Goal: Task Accomplishment & Management: Use online tool/utility

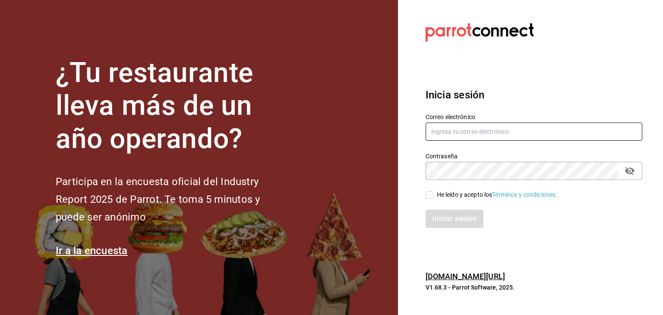
drag, startPoint x: 455, startPoint y: 143, endPoint x: 457, endPoint y: 137, distance: 5.9
click at [456, 142] on div "Contraseña Contraseña" at bounding box center [529, 161] width 227 height 38
click at [458, 133] on input "text" at bounding box center [534, 132] width 217 height 18
type input "[EMAIL_ADDRESS][DOMAIN_NAME]"
drag, startPoint x: 427, startPoint y: 189, endPoint x: 430, endPoint y: 195, distance: 6.8
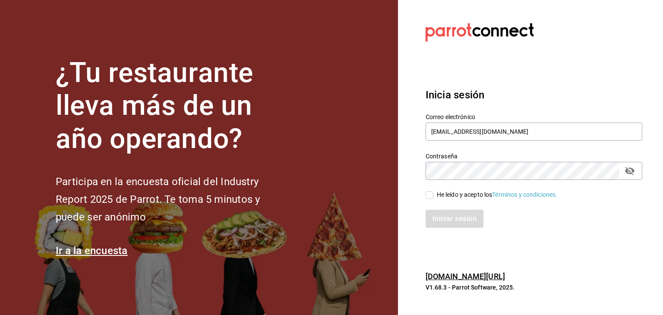
click at [428, 189] on div "He leído y acepto los Términos y condiciones." at bounding box center [529, 190] width 227 height 20
click at [430, 196] on input "He leído y acepto los Términos y condiciones." at bounding box center [430, 195] width 8 height 8
checkbox input "true"
click at [441, 211] on button "Iniciar sesión" at bounding box center [455, 219] width 59 height 18
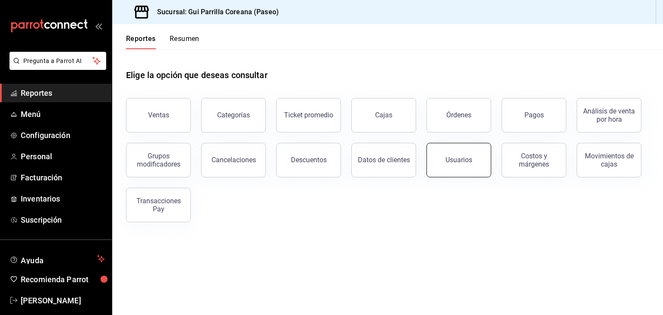
click at [440, 165] on button "Usuarios" at bounding box center [459, 160] width 65 height 35
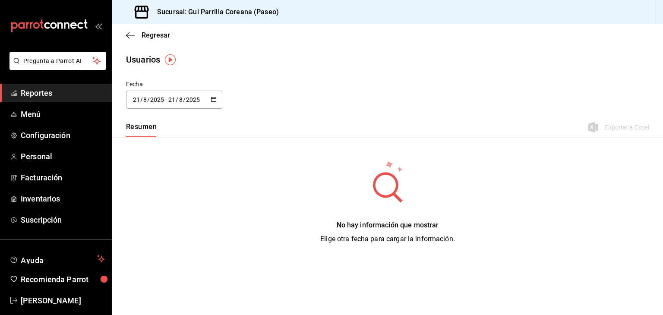
click at [213, 102] on icon "button" at bounding box center [214, 99] width 6 height 6
click at [143, 223] on li "Rango de fechas" at bounding box center [167, 224] width 82 height 19
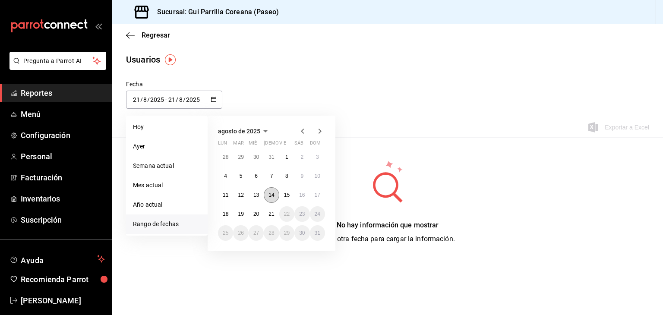
click at [273, 196] on abbr "14" at bounding box center [272, 195] width 6 height 6
click at [254, 216] on abbr "20" at bounding box center [257, 214] width 6 height 6
type input "2025-08-14"
type input "14"
type input "2025-08-20"
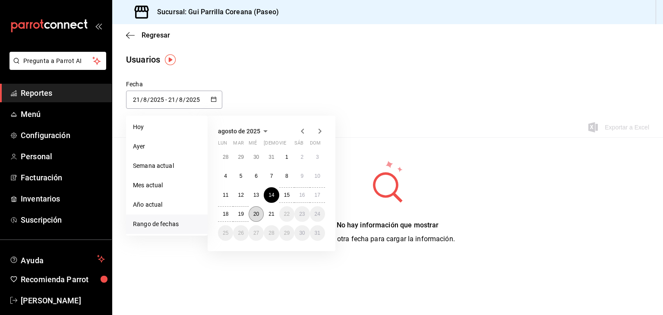
type input "20"
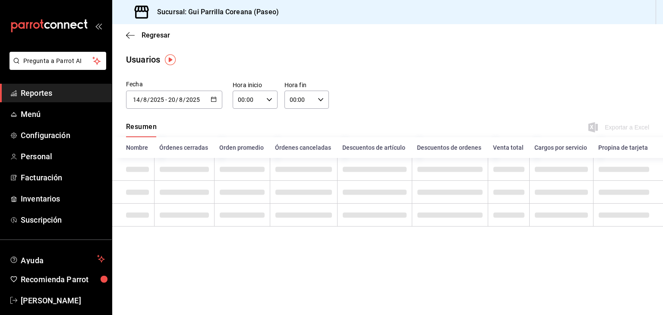
click at [313, 106] on input "00:00" at bounding box center [300, 99] width 30 height 17
click at [298, 168] on span "23" at bounding box center [296, 170] width 9 height 7
click at [316, 168] on span "59" at bounding box center [318, 170] width 9 height 7
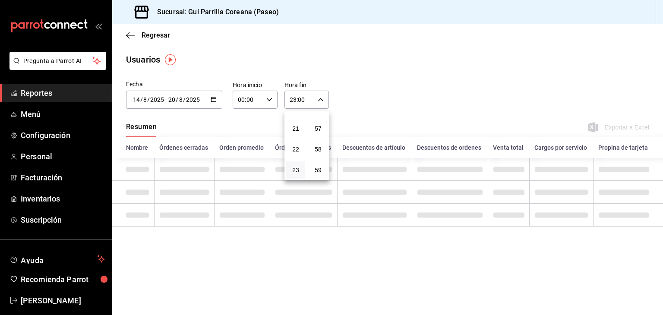
type input "23:59"
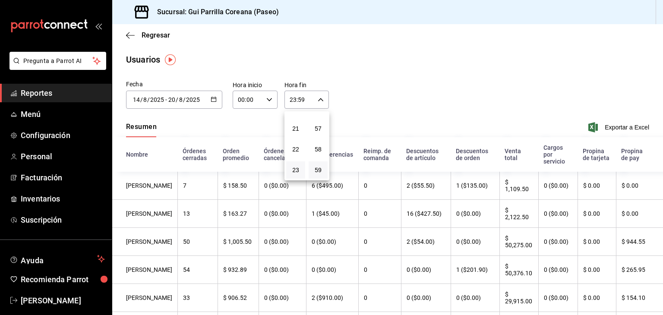
click at [623, 128] on div at bounding box center [331, 157] width 663 height 315
click at [611, 125] on span "Exportar a Excel" at bounding box center [619, 127] width 59 height 10
click at [35, 95] on span "Reportes" at bounding box center [63, 93] width 84 height 12
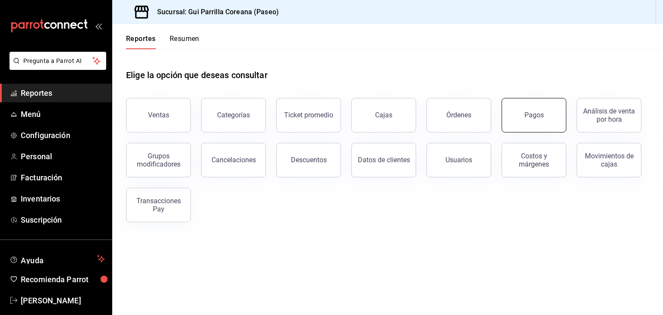
click at [523, 113] on button "Pagos" at bounding box center [534, 115] width 65 height 35
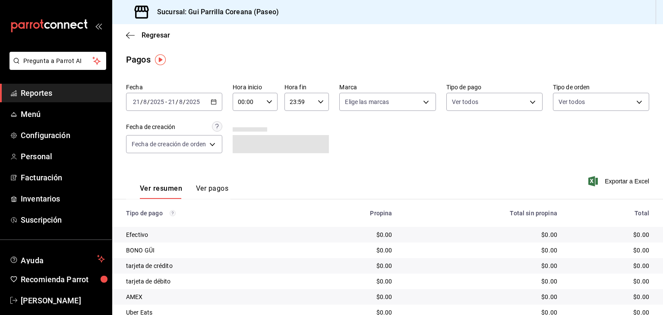
click at [209, 190] on button "Ver pagos" at bounding box center [212, 191] width 32 height 15
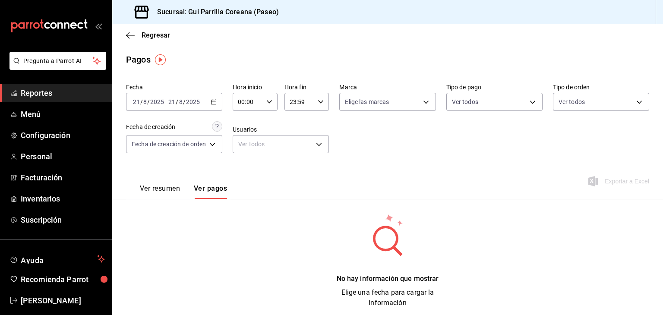
click at [216, 103] on icon "button" at bounding box center [214, 102] width 6 height 6
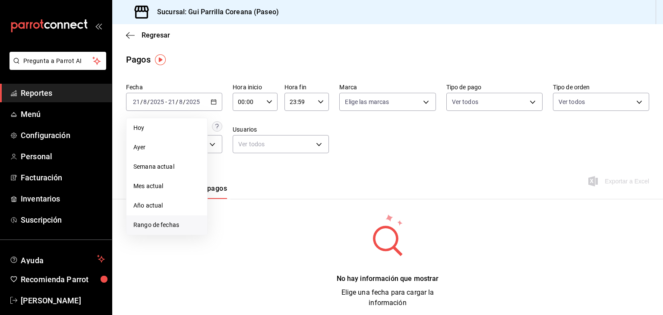
click at [153, 228] on span "Rango de fechas" at bounding box center [166, 225] width 67 height 9
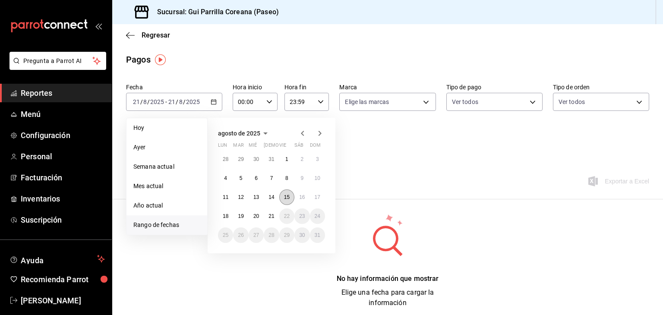
click at [285, 195] on abbr "15" at bounding box center [287, 197] width 6 height 6
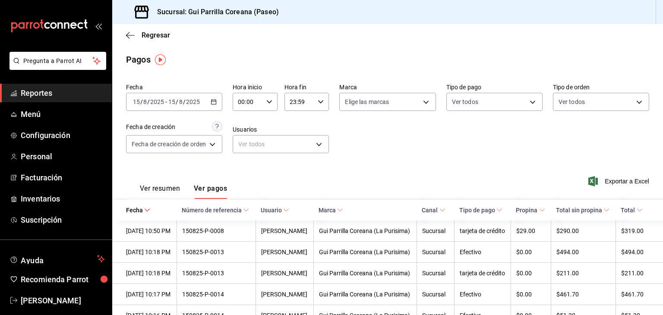
click at [198, 94] on div "2025-08-15 15 / 8 / 2025 - 2025-08-15 15 / 8 / 2025" at bounding box center [174, 102] width 96 height 18
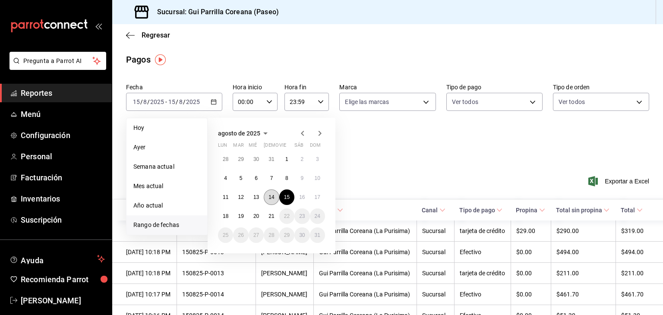
click at [271, 198] on abbr "14" at bounding box center [272, 197] width 6 height 6
click at [256, 217] on abbr "20" at bounding box center [257, 216] width 6 height 6
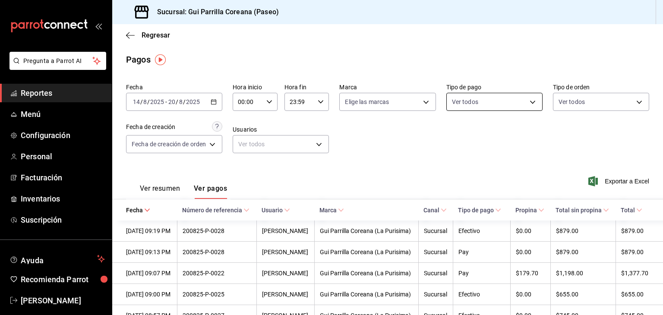
click at [494, 105] on body "Pregunta a Parrot AI Reportes Menú Configuración Personal Facturación Inventari…" at bounding box center [331, 157] width 663 height 315
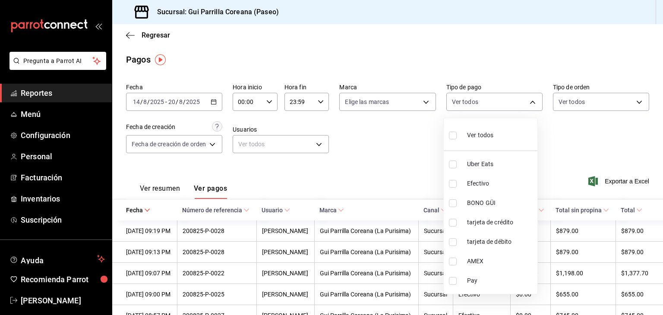
click at [451, 135] on input "checkbox" at bounding box center [453, 136] width 8 height 8
checkbox input "true"
type input "35711b46-3be2-455d-9c31-38d47e43e06e,2058fe62-c7fb-4c65-b789-f61d38437d60,82d79…"
checkbox input "true"
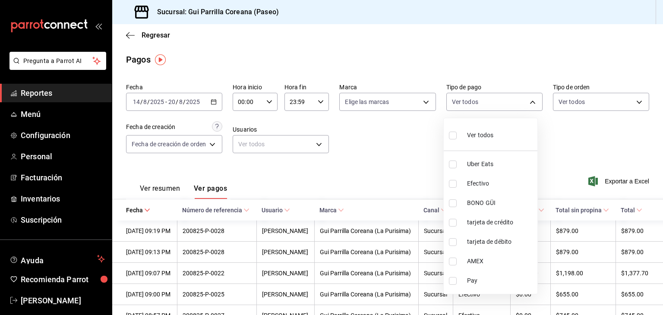
checkbox input "true"
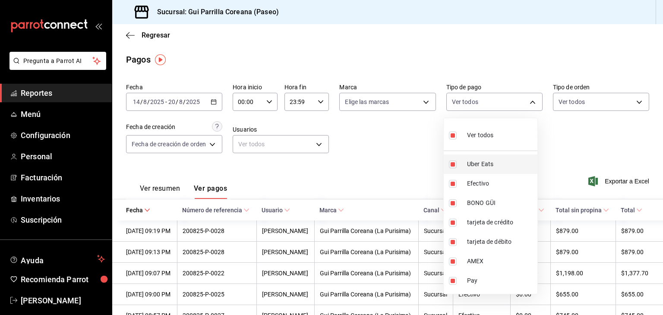
click at [451, 165] on input "checkbox" at bounding box center [453, 165] width 8 height 8
checkbox input "false"
type input "2058fe62-c7fb-4c65-b789-f61d38437d60,82d7979a-2f3e-48ff-90b3-8ab2e4781635,d4b81…"
checkbox input "false"
click at [454, 184] on input "checkbox" at bounding box center [453, 184] width 8 height 8
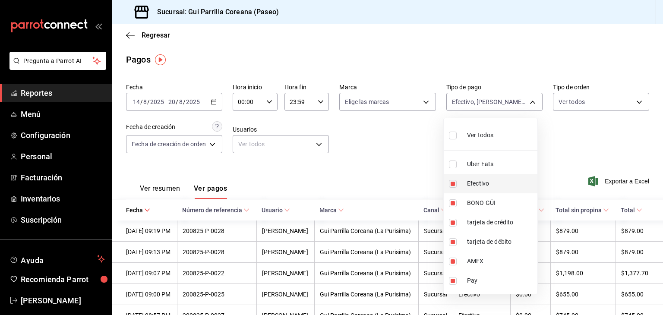
checkbox input "false"
type input "82d7979a-2f3e-48ff-90b3-8ab2e4781635,d4b81c32-b77b-4967-a00e-d0ccdb9889c7,cfa28…"
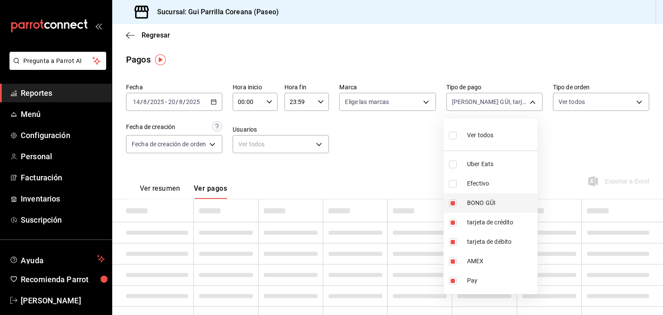
click at [455, 203] on input "checkbox" at bounding box center [453, 204] width 8 height 8
checkbox input "false"
type input "d4b81c32-b77b-4967-a00e-d0ccdb9889c7,cfa28e55-dc44-4345-aae7-98b47be50760,28006…"
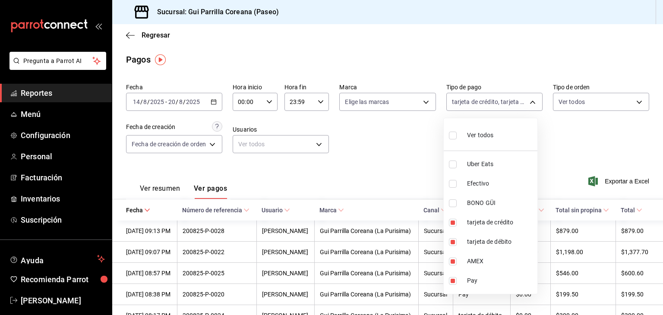
click at [454, 282] on input "checkbox" at bounding box center [453, 281] width 8 height 8
checkbox input "false"
type input "d4b81c32-b77b-4967-a00e-d0ccdb9889c7,cfa28e55-dc44-4345-aae7-98b47be50760,28006…"
click at [392, 171] on div at bounding box center [331, 157] width 663 height 315
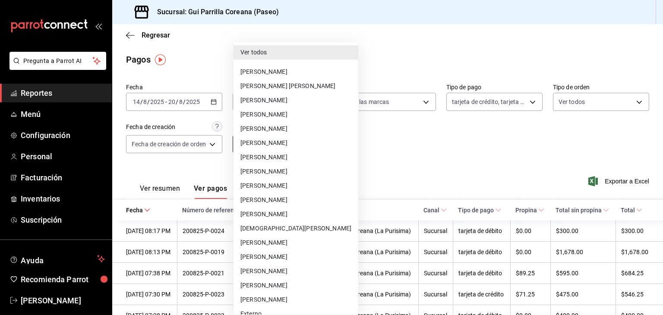
click at [285, 151] on body "Pregunta a Parrot AI Reportes Menú Configuración Personal Facturación Inventari…" at bounding box center [331, 157] width 663 height 315
click at [282, 300] on li "Eva Ricardes" at bounding box center [296, 300] width 125 height 14
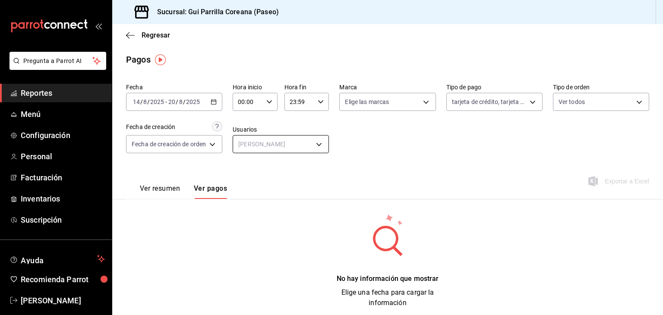
click at [299, 146] on body "Pregunta a Parrot AI Reportes Menú Configuración Personal Facturación Inventari…" at bounding box center [331, 157] width 663 height 315
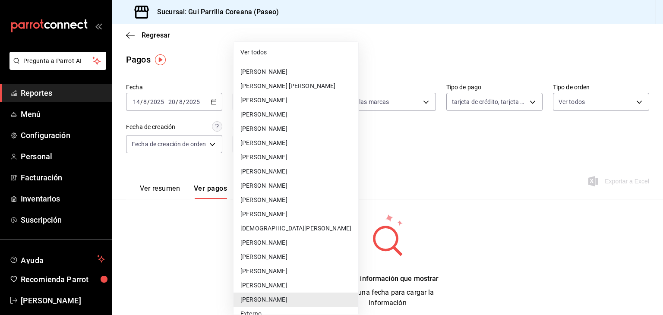
drag, startPoint x: 257, startPoint y: 49, endPoint x: 385, endPoint y: 212, distance: 207.4
click at [258, 49] on li "Ver todos" at bounding box center [296, 52] width 125 height 14
type input "null"
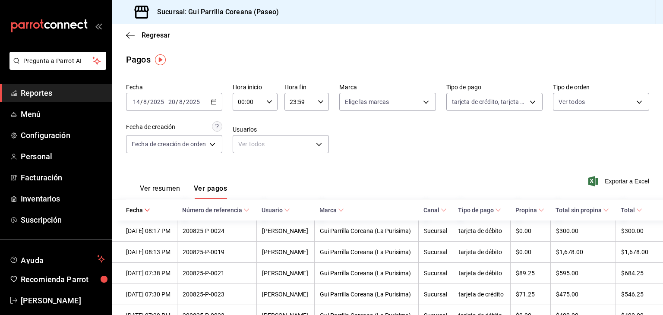
click at [444, 182] on div "Ver resumen Ver pagos Exportar a Excel" at bounding box center [387, 187] width 551 height 46
click at [625, 183] on span "Exportar a Excel" at bounding box center [619, 181] width 59 height 10
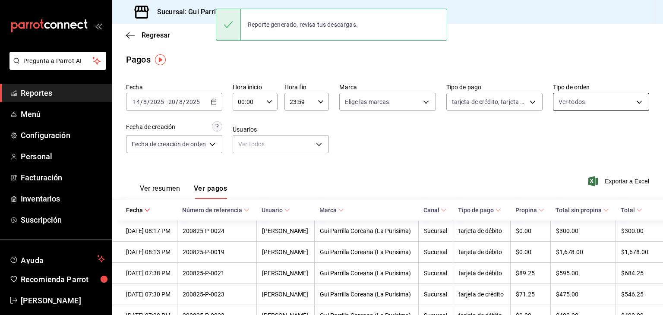
click at [567, 104] on body "Pregunta a Parrot AI Reportes Menú Configuración Personal Facturación Inventari…" at bounding box center [331, 157] width 663 height 315
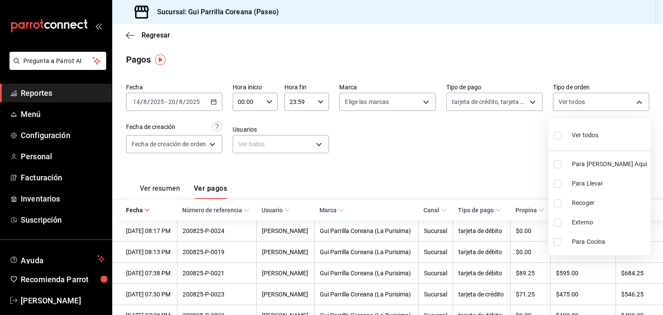
click at [517, 103] on div at bounding box center [331, 157] width 663 height 315
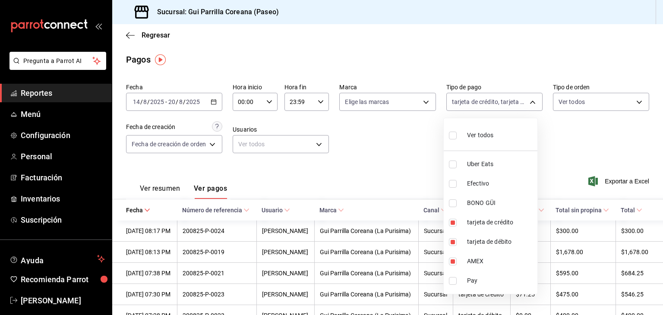
click at [517, 103] on body "Pregunta a Parrot AI Reportes Menú Configuración Personal Facturación Inventari…" at bounding box center [331, 157] width 663 height 315
click at [454, 183] on input "checkbox" at bounding box center [453, 184] width 8 height 8
checkbox input "true"
type input "d4b81c32-b77b-4967-a00e-d0ccdb9889c7,cfa28e55-dc44-4345-aae7-98b47be50760,28006…"
click at [456, 280] on input "checkbox" at bounding box center [453, 281] width 8 height 8
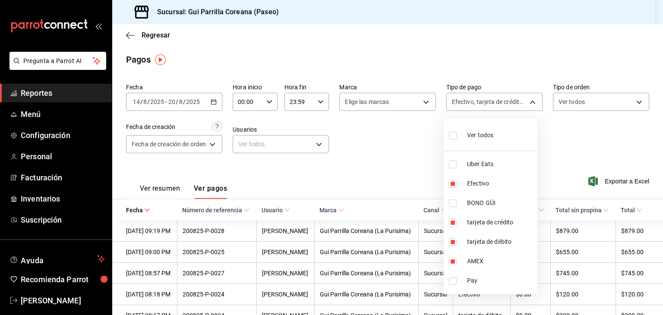
checkbox input "true"
type input "d4b81c32-b77b-4967-a00e-d0ccdb9889c7,cfa28e55-dc44-4345-aae7-98b47be50760,28006…"
click at [401, 181] on div at bounding box center [331, 157] width 663 height 315
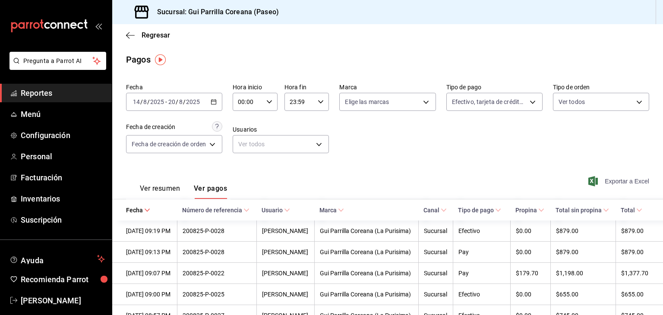
click at [603, 181] on span "Exportar a Excel" at bounding box center [619, 181] width 59 height 10
